Goal: Obtain resource: Download file/media

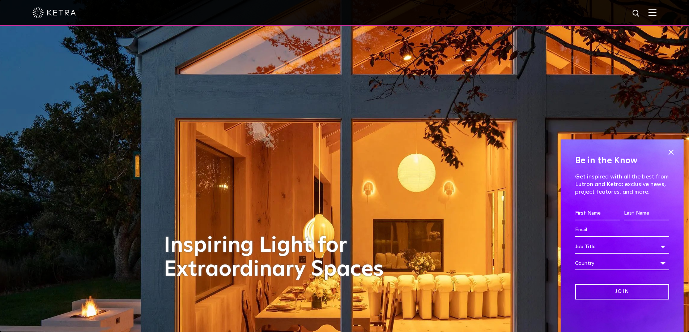
click at [656, 10] on img at bounding box center [652, 12] width 8 height 7
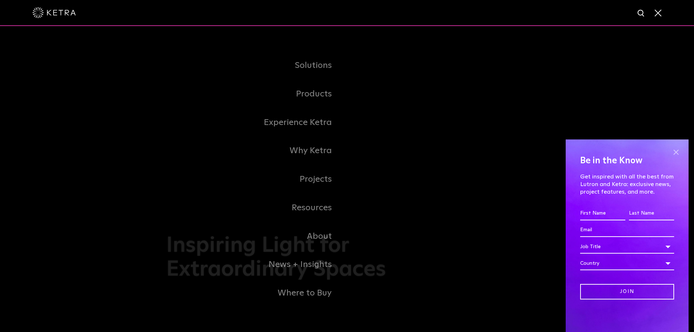
click at [677, 151] on span at bounding box center [676, 152] width 11 height 11
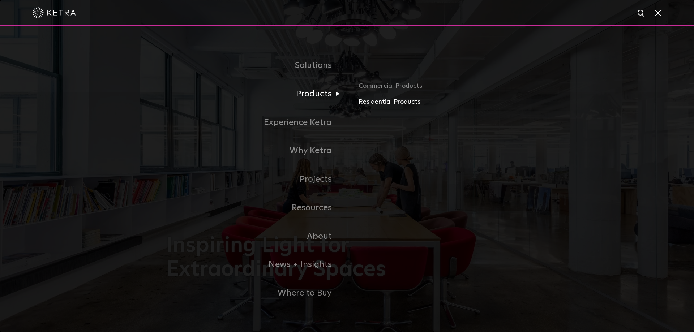
click at [392, 103] on link "Residential Products" at bounding box center [443, 102] width 169 height 10
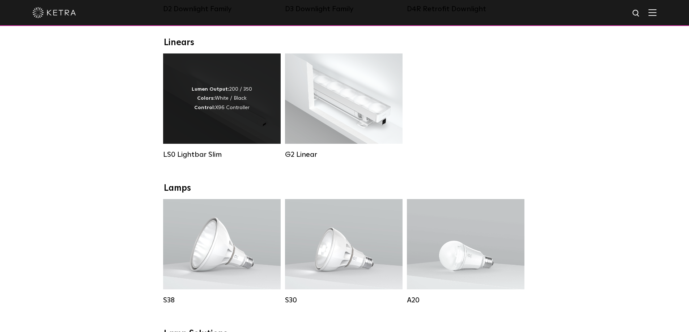
scroll to position [253, 0]
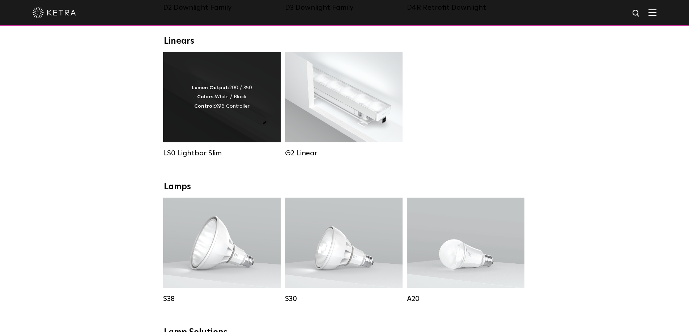
click at [211, 118] on div "Lumen Output: 200 / 350 Colors: White / Black Control: X96 Controller" at bounding box center [222, 97] width 118 height 90
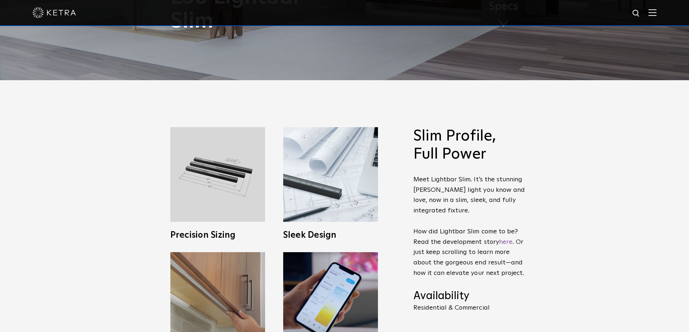
scroll to position [253, 0]
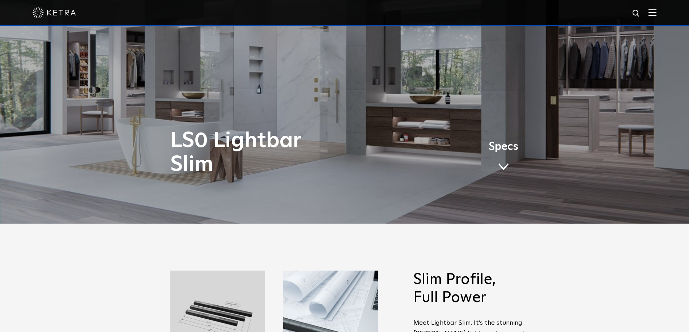
click at [503, 151] on span "Specs" at bounding box center [504, 147] width 30 height 10
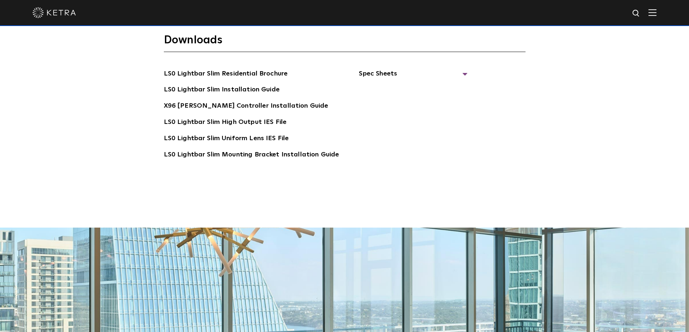
scroll to position [1468, 0]
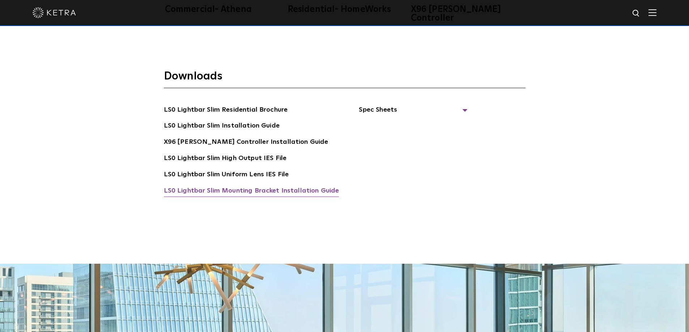
click at [258, 186] on link "LS0 Lightbar Slim Mounting Bracket Installation Guide" at bounding box center [251, 192] width 175 height 12
